Goal: Check status: Check status

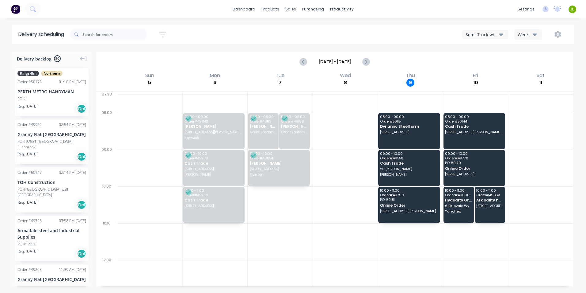
drag, startPoint x: 333, startPoint y: 275, endPoint x: 338, endPoint y: 242, distance: 33.8
click at [336, 271] on div at bounding box center [345, 278] width 65 height 37
drag, startPoint x: 334, startPoint y: 256, endPoint x: 340, endPoint y: 247, distance: 11.2
click at [337, 252] on div at bounding box center [345, 241] width 65 height 37
click at [372, 152] on div at bounding box center [345, 167] width 65 height 37
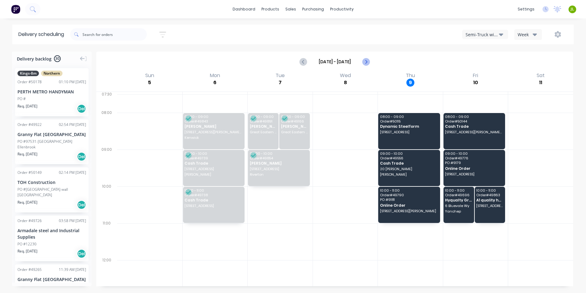
click at [365, 62] on icon "Next page" at bounding box center [366, 61] width 7 height 7
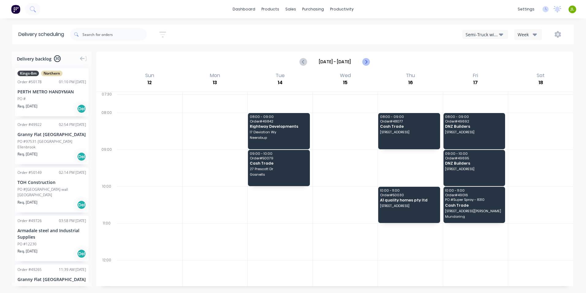
click at [365, 62] on icon "Next page" at bounding box center [366, 61] width 7 height 7
type input "[DATE] - [DATE]"
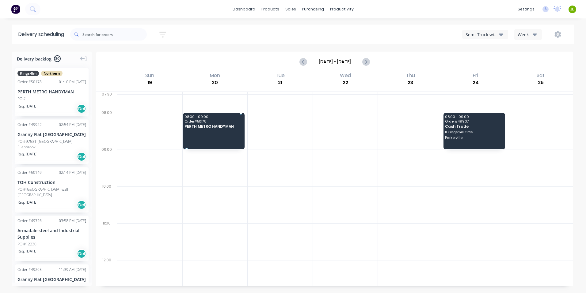
drag, startPoint x: 49, startPoint y: 98, endPoint x: 199, endPoint y: 123, distance: 151.5
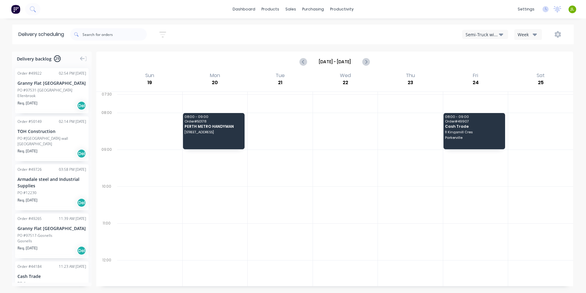
click at [453, 216] on div at bounding box center [475, 204] width 65 height 37
click at [215, 40] on div "Sort by Most recent Created date Required date Order number Customer name Most …" at bounding box center [322, 34] width 504 height 17
click at [300, 33] on link "Sales Orders" at bounding box center [322, 29] width 81 height 12
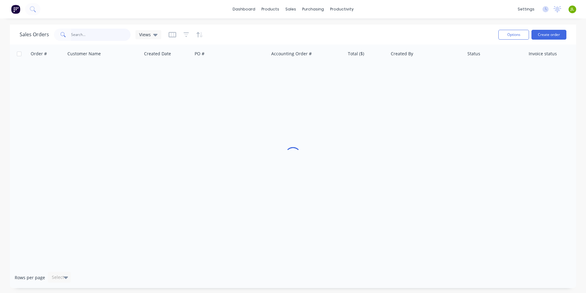
click at [114, 37] on input "text" at bounding box center [101, 35] width 60 height 12
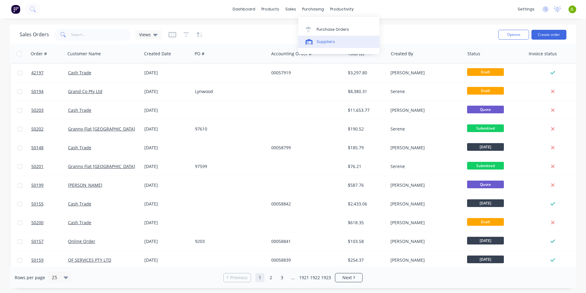
click at [322, 45] on link "Suppliers" at bounding box center [338, 42] width 81 height 12
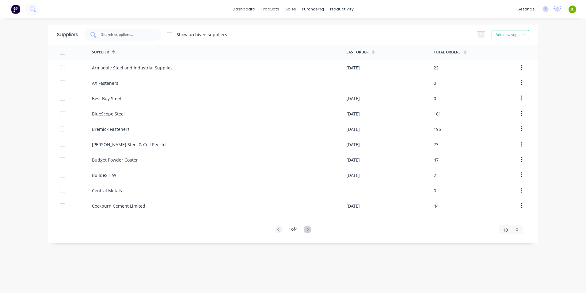
click at [150, 36] on input "text" at bounding box center [126, 35] width 51 height 6
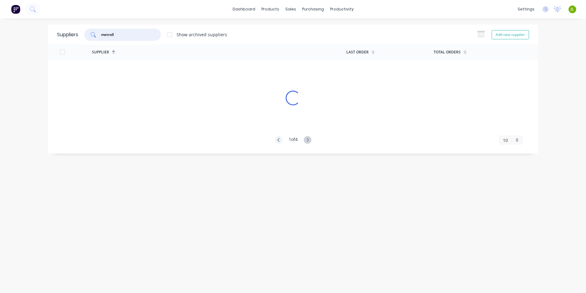
type input "metroll"
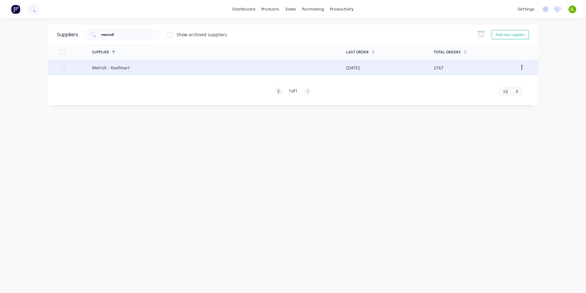
click at [142, 67] on div "Metroll - Roofmart" at bounding box center [219, 67] width 255 height 15
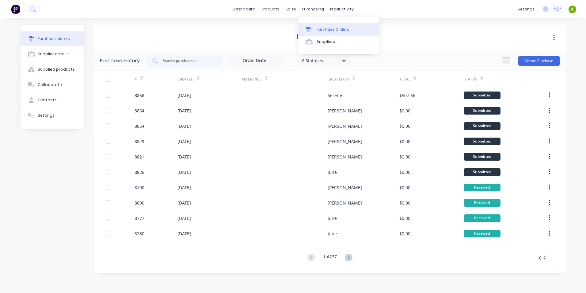
click at [312, 31] on div at bounding box center [310, 30] width 9 height 6
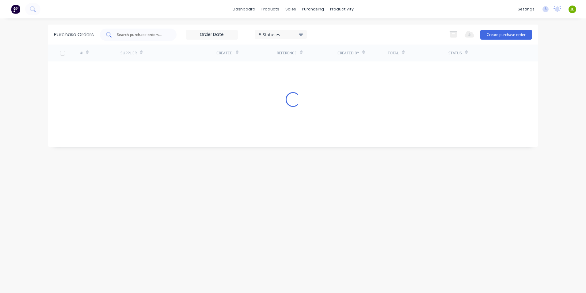
click at [164, 38] on div at bounding box center [138, 35] width 77 height 12
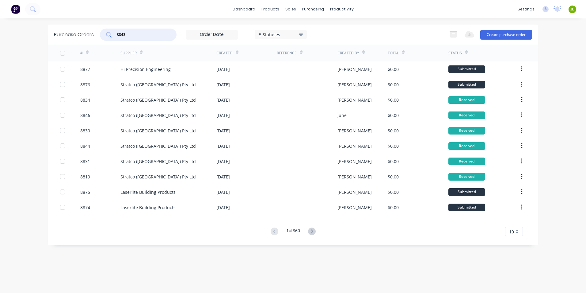
type input "8843"
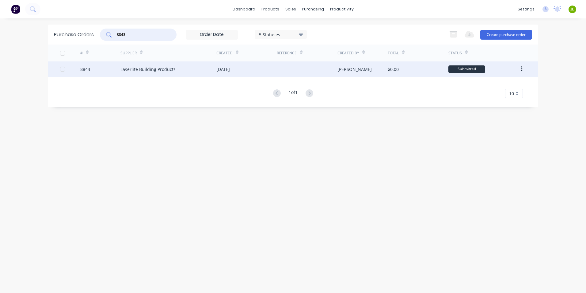
click at [157, 67] on div "Laserlite Building Products" at bounding box center [148, 69] width 55 height 6
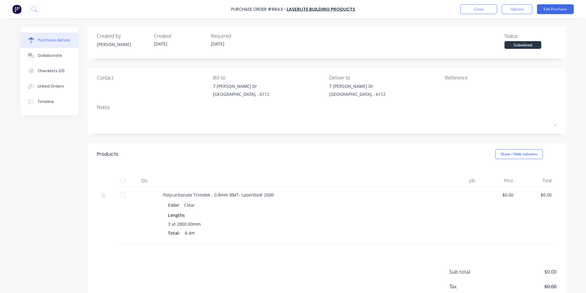
click at [120, 179] on div at bounding box center [123, 180] width 12 height 12
click at [62, 90] on button "Linked Orders" at bounding box center [50, 86] width 58 height 15
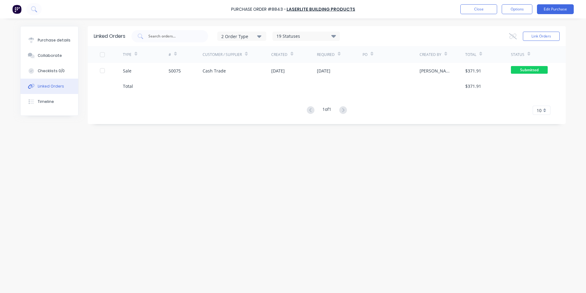
click at [153, 79] on div "Total" at bounding box center [146, 85] width 46 height 15
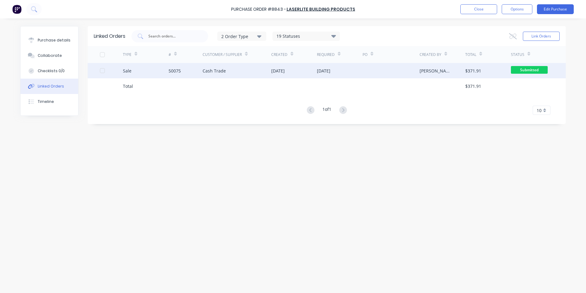
click at [158, 72] on div "Sale" at bounding box center [146, 70] width 46 height 15
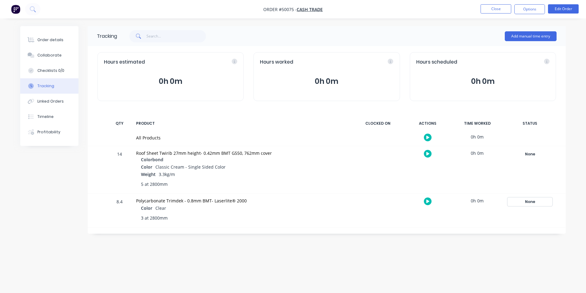
click at [529, 200] on div "None" at bounding box center [530, 202] width 44 height 8
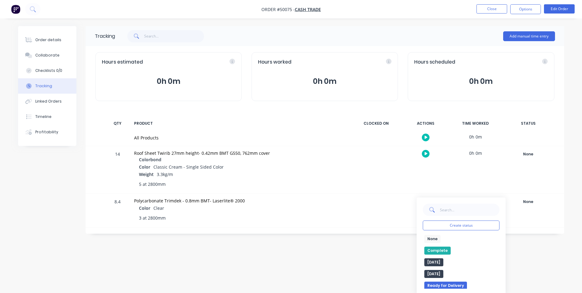
click at [438, 247] on button "Complete" at bounding box center [437, 250] width 26 height 8
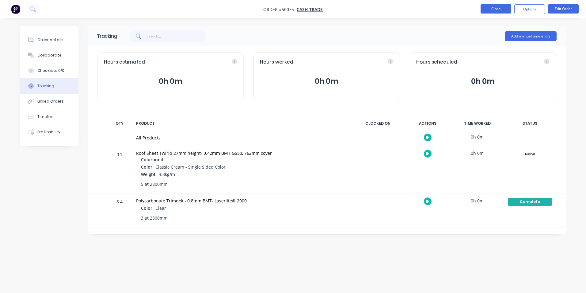
click at [494, 10] on button "Close" at bounding box center [496, 8] width 31 height 9
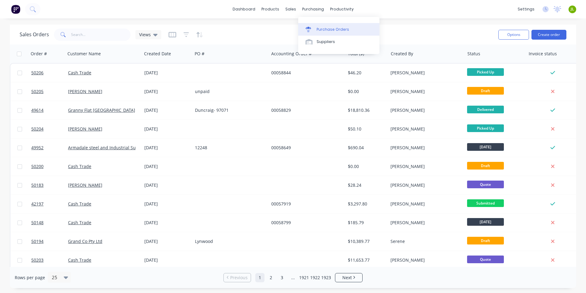
click at [316, 28] on link "Purchase Orders" at bounding box center [338, 29] width 81 height 12
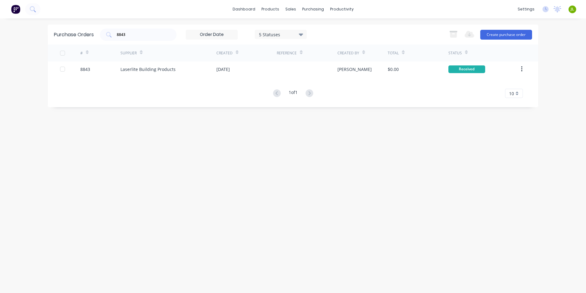
drag, startPoint x: 142, startPoint y: 36, endPoint x: 79, endPoint y: 24, distance: 63.9
click at [85, 36] on div "Purchase Orders 8843 5 Statuses 5 Statuses Export to Excel (XLSX) Create purcha…" at bounding box center [293, 35] width 491 height 20
type input "8848"
click at [114, 69] on div "# Supplier Created Reference Created By Total Status 8848 Laserlite Building Pr…" at bounding box center [293, 70] width 491 height 53
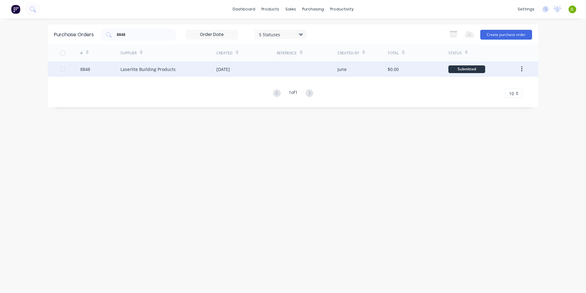
click at [115, 69] on div "8848" at bounding box center [100, 68] width 40 height 15
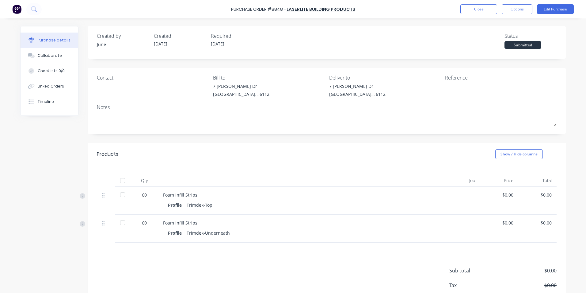
drag, startPoint x: 122, startPoint y: 180, endPoint x: 129, endPoint y: 179, distance: 7.1
click at [121, 180] on div at bounding box center [123, 180] width 12 height 12
click at [39, 89] on button "Linked Orders" at bounding box center [50, 86] width 58 height 15
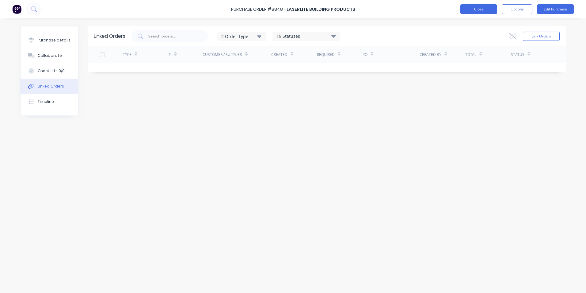
click at [497, 9] on button "Close" at bounding box center [479, 9] width 37 height 10
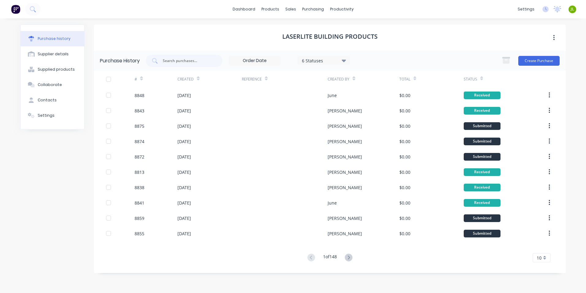
click at [497, 9] on div "dashboard products sales purchasing productivity dashboard products Product Cat…" at bounding box center [293, 9] width 586 height 18
